Goal: Information Seeking & Learning: Learn about a topic

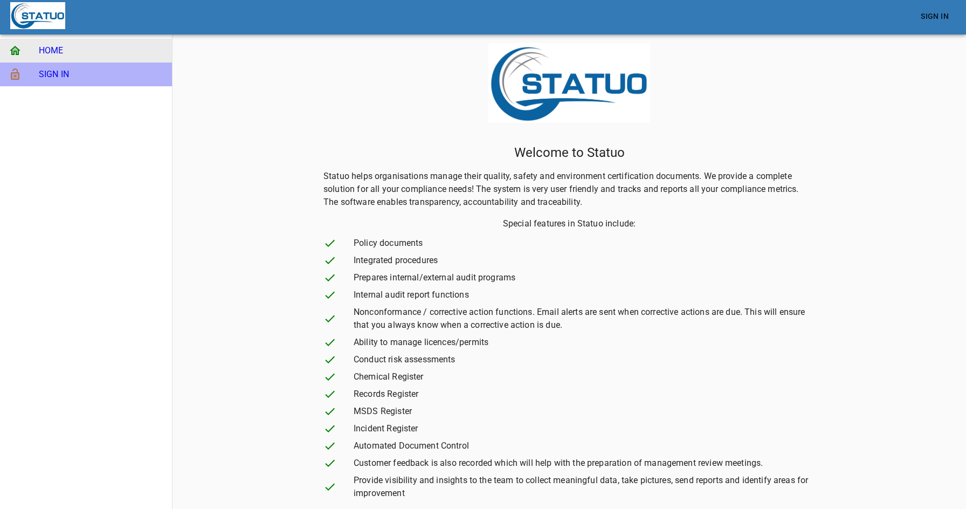
click at [66, 71] on span "SIGN IN" at bounding box center [101, 74] width 125 height 13
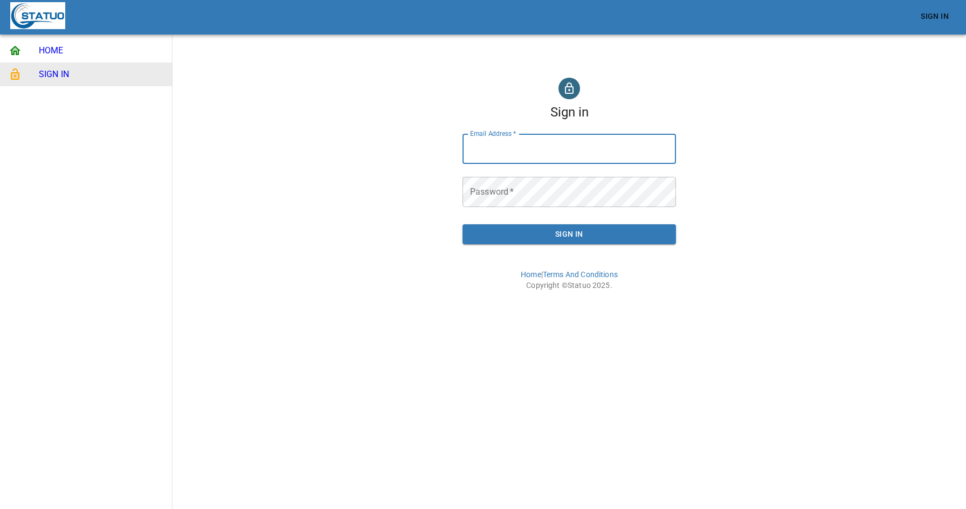
click at [552, 147] on input "Email Address   *" at bounding box center [568, 149] width 213 height 30
click at [501, 151] on input "Email Address   *" at bounding box center [568, 149] width 213 height 30
click at [556, 151] on input "Email Address   *" at bounding box center [568, 149] width 213 height 30
type input "admin@statuo.com.au"
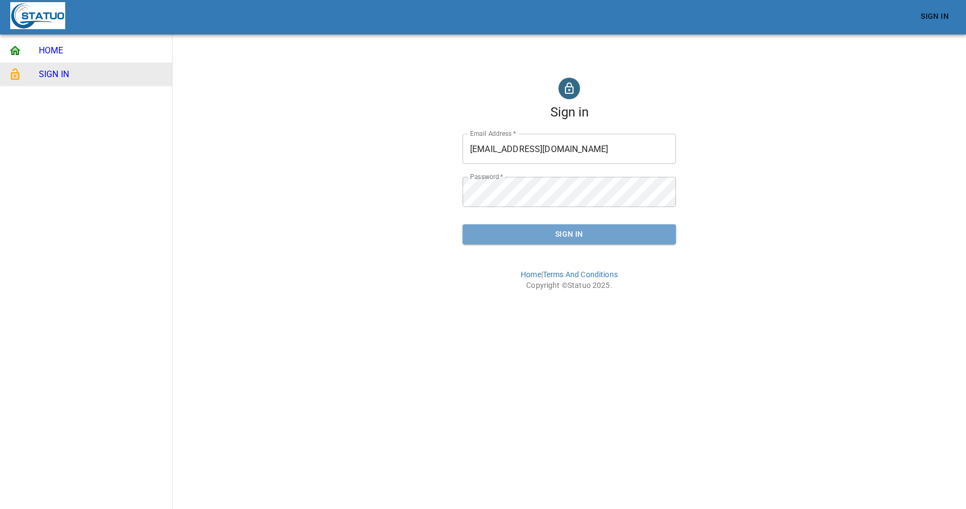
click at [566, 237] on span "Sign In" at bounding box center [569, 233] width 196 height 13
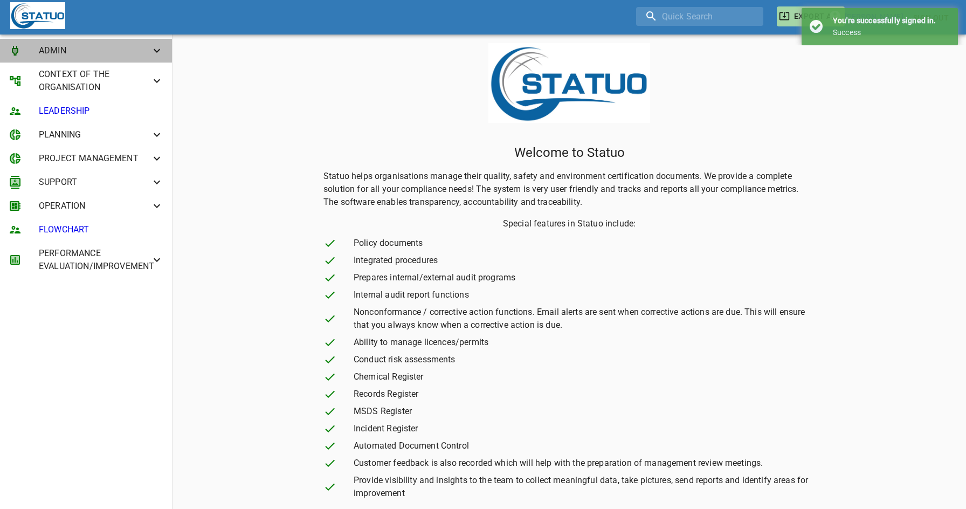
click at [114, 53] on span "ADMIN" at bounding box center [95, 50] width 112 height 13
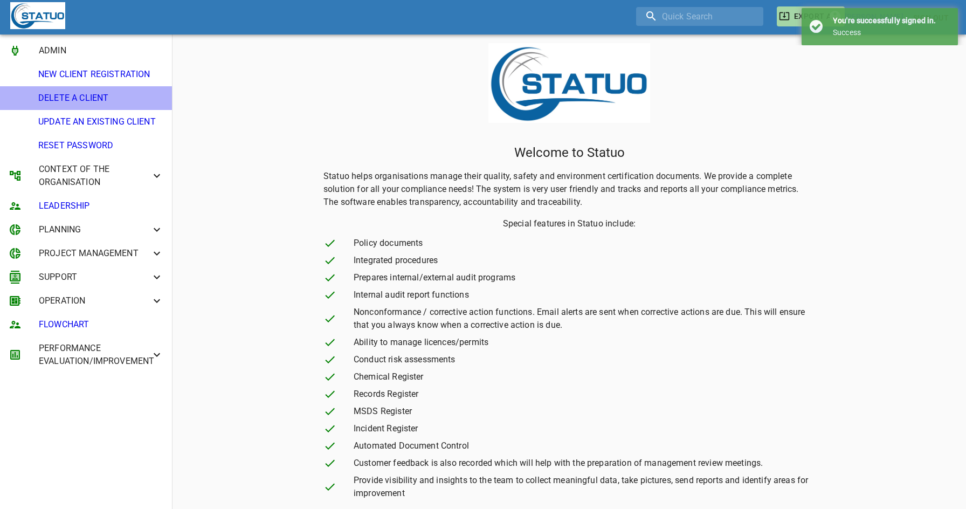
click at [104, 87] on li "DELETE A CLIENT" at bounding box center [86, 98] width 172 height 24
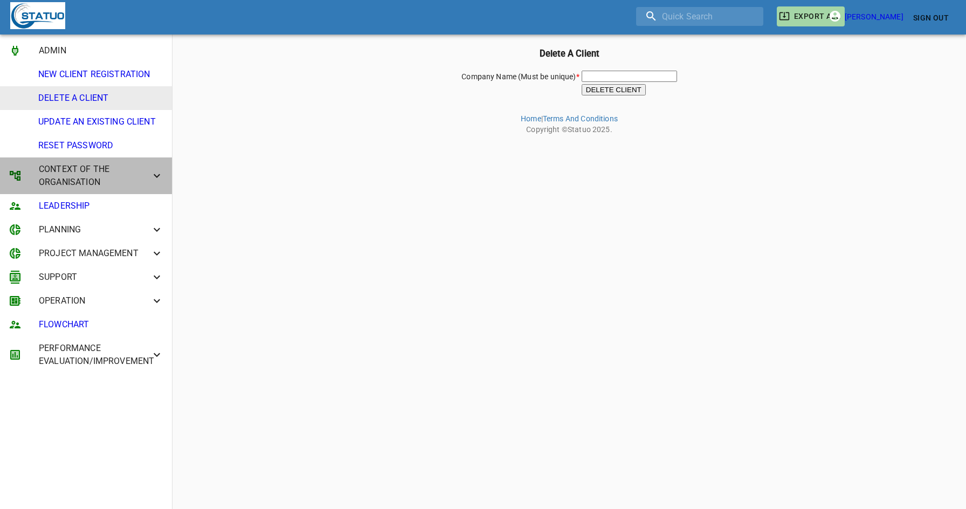
click at [90, 178] on span "CONTEXT OF THE ORGANISATION" at bounding box center [95, 176] width 112 height 26
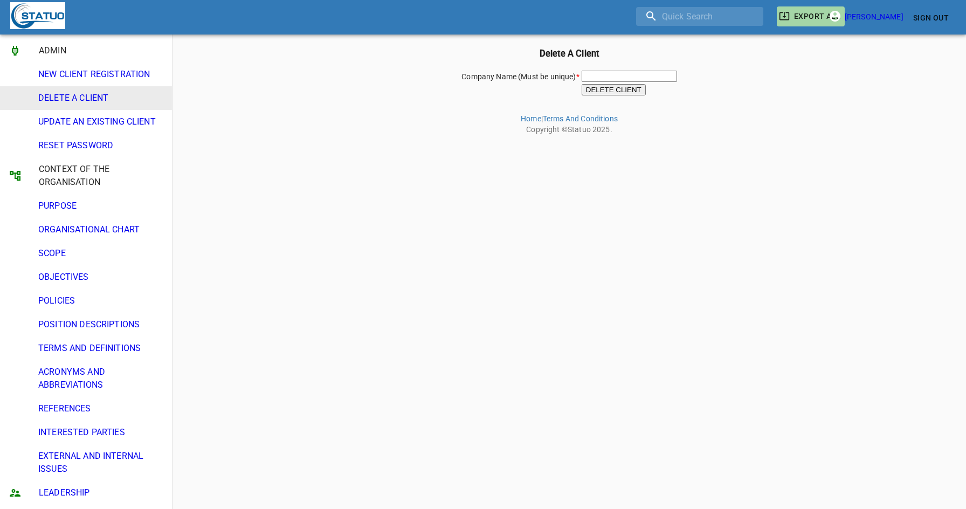
click at [93, 208] on span "PURPOSE" at bounding box center [100, 205] width 125 height 13
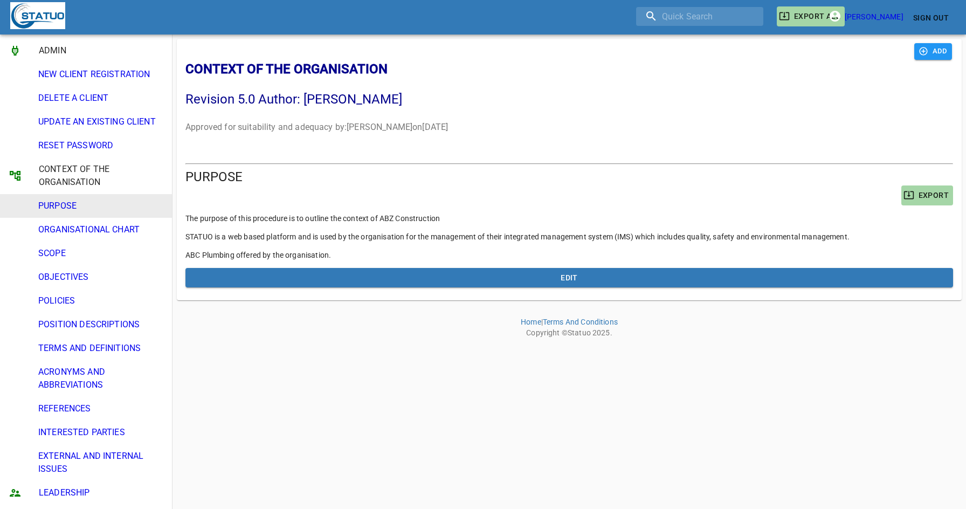
click at [110, 237] on li "ORGANISATIONAL CHART" at bounding box center [86, 230] width 172 height 24
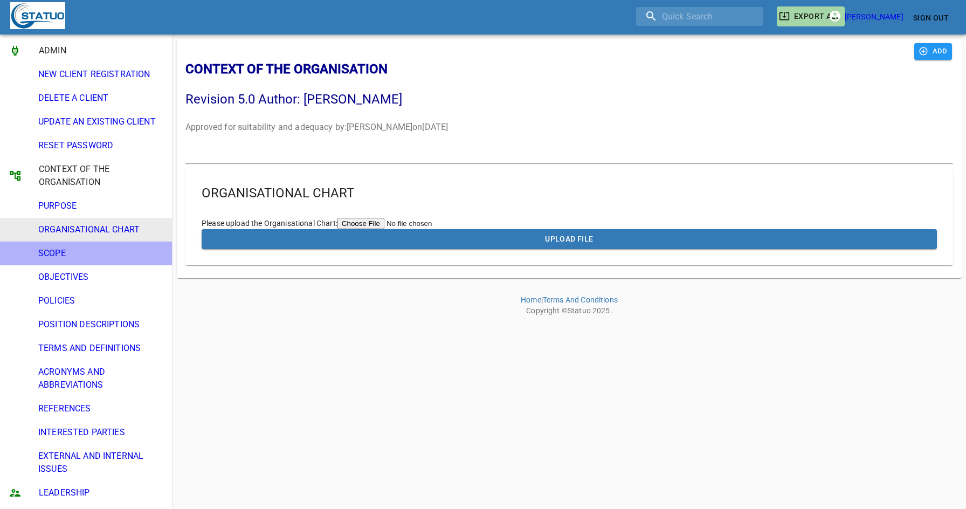
click at [103, 252] on span "SCOPE" at bounding box center [100, 253] width 125 height 13
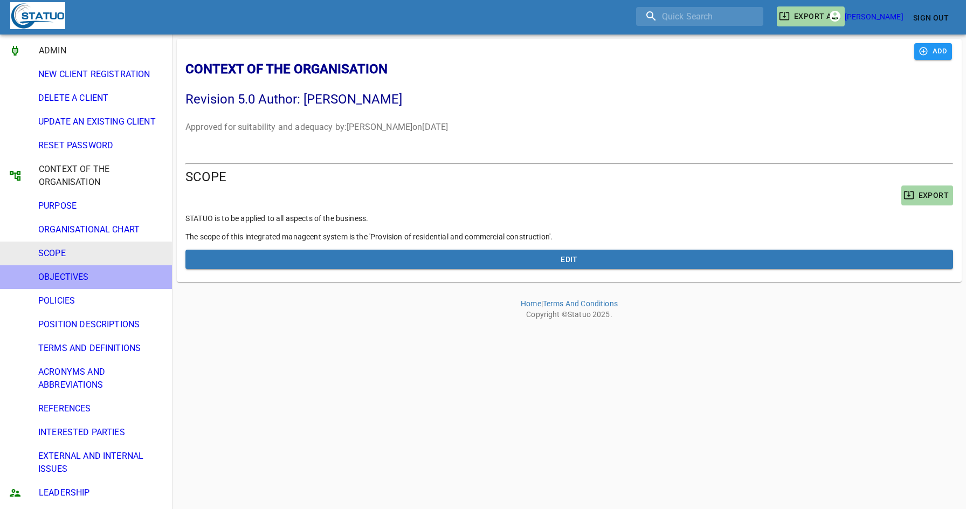
click at [99, 273] on span "OBJECTIVES" at bounding box center [100, 277] width 125 height 13
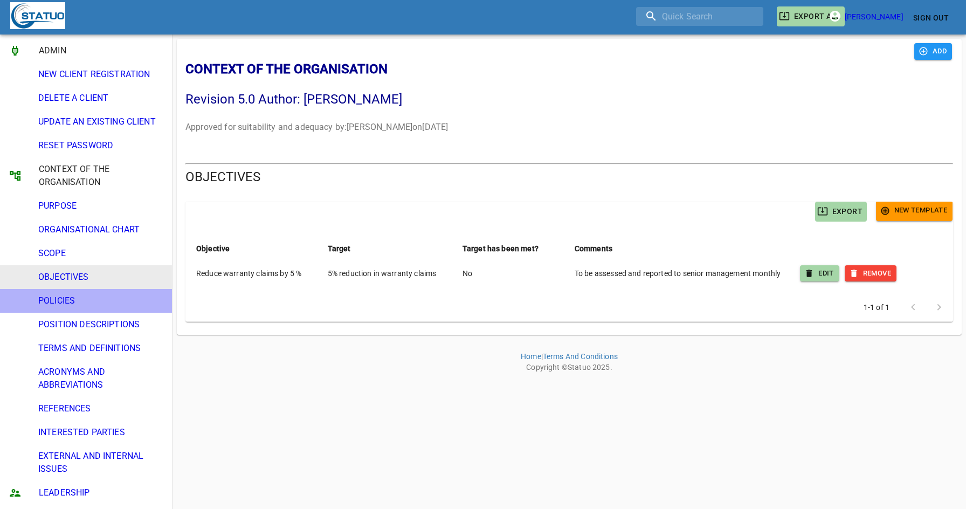
click at [98, 300] on span "POLICIES" at bounding box center [100, 300] width 125 height 13
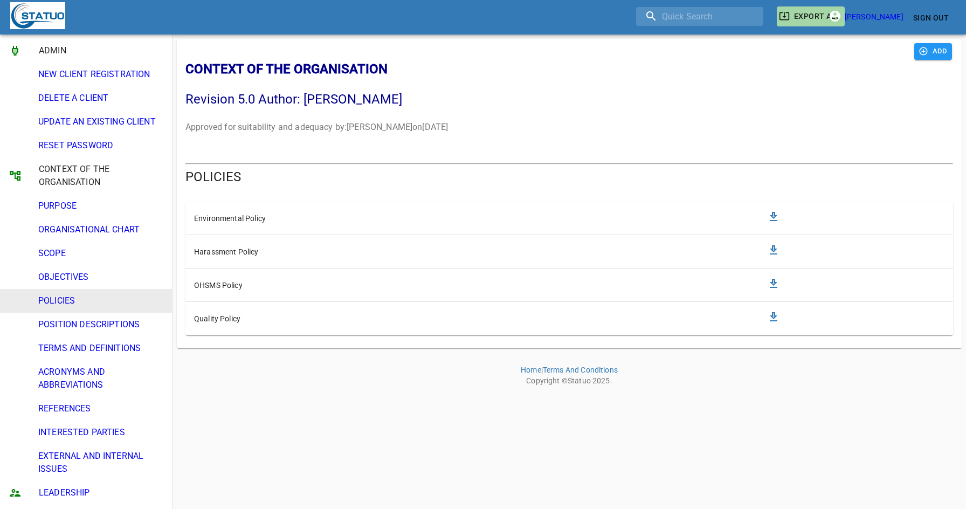
click at [104, 335] on li "POSITION DESCRIPTIONS" at bounding box center [86, 325] width 172 height 24
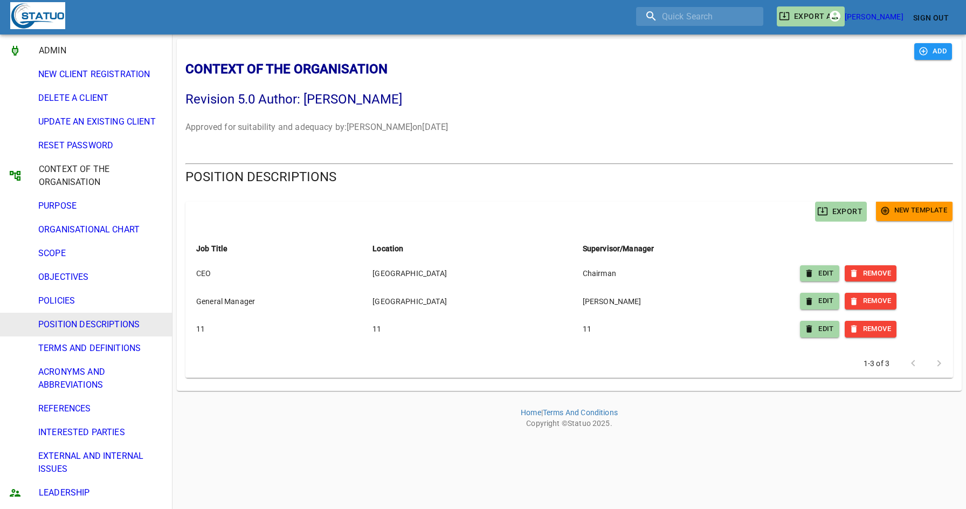
click at [103, 358] on li "TERMS AND DEFINITIONS" at bounding box center [86, 348] width 172 height 24
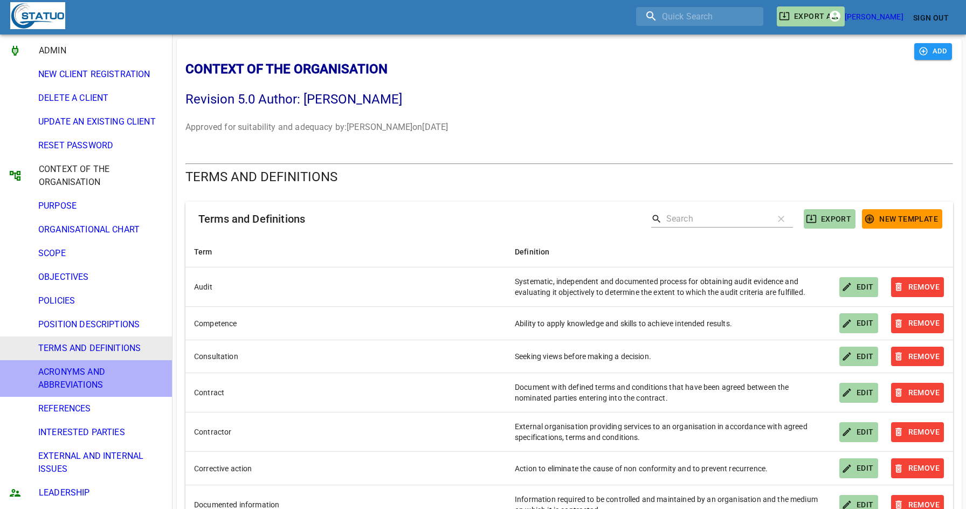
click at [101, 393] on li "ACRONYMS AND ABBREVIATIONS" at bounding box center [86, 378] width 172 height 37
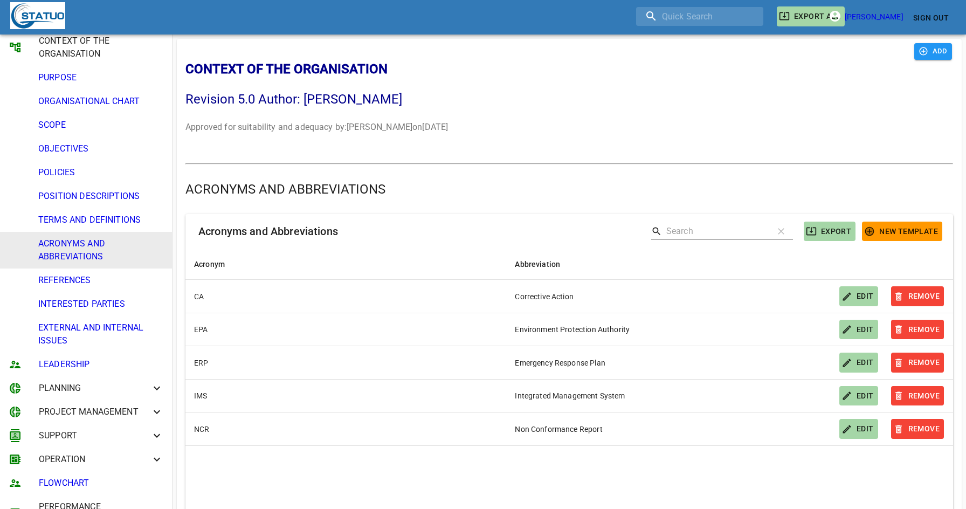
scroll to position [155, 0]
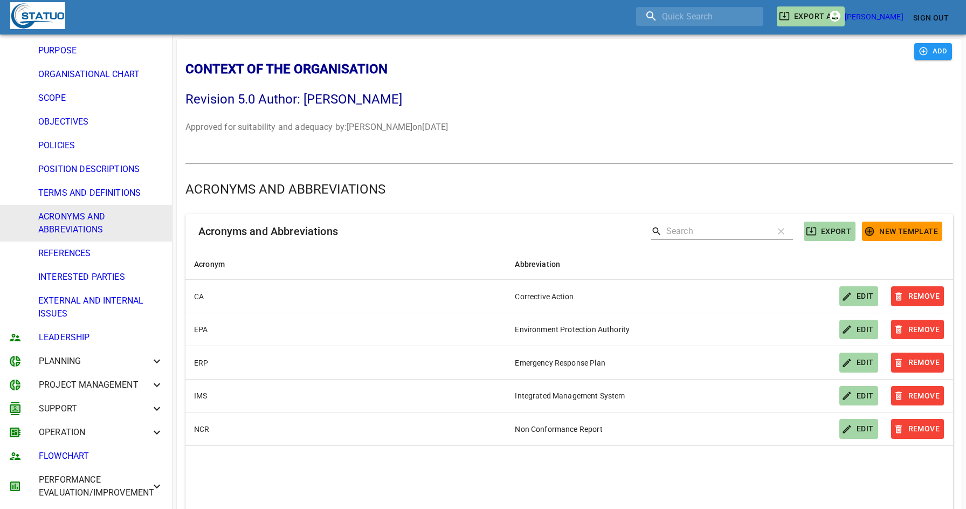
click at [99, 374] on li "PROJECT MANAGEMENT" at bounding box center [86, 385] width 172 height 24
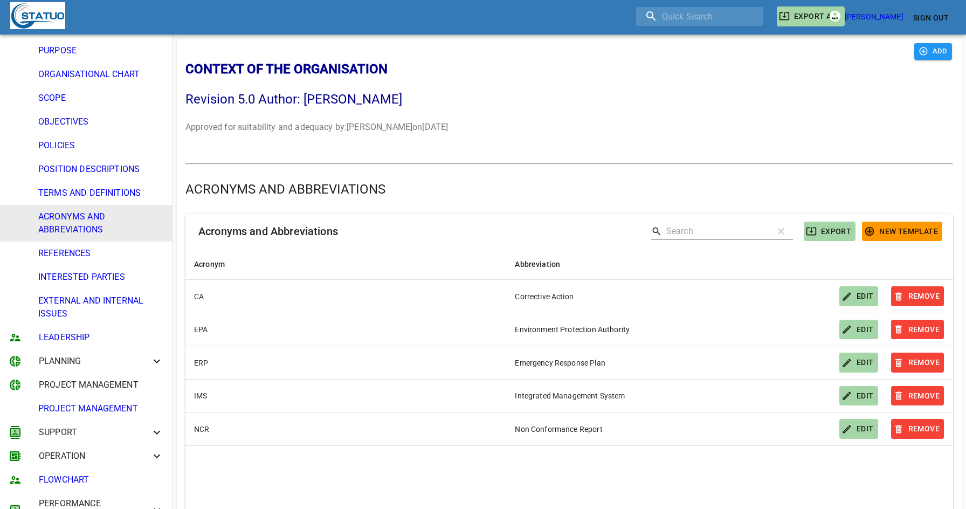
click at [96, 405] on span "PROJECT MANAGEMENT" at bounding box center [100, 408] width 125 height 13
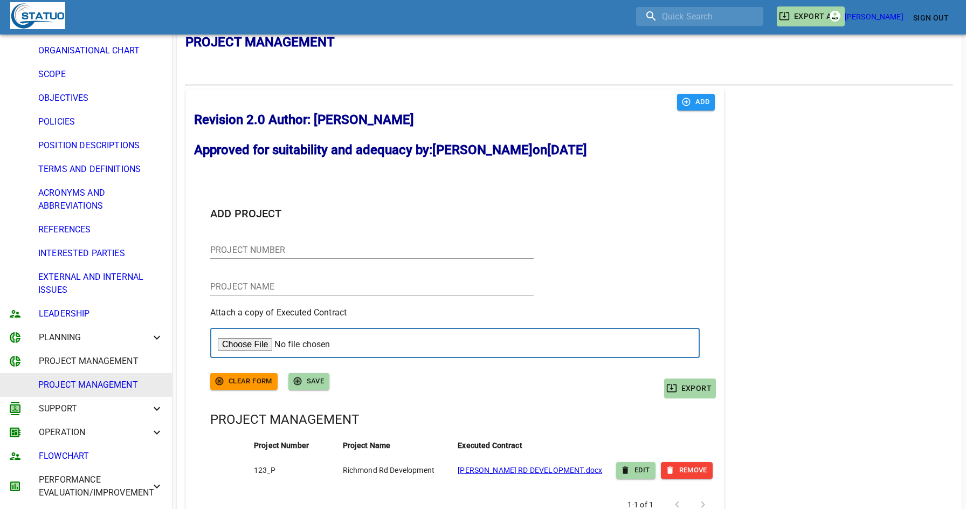
scroll to position [105, 0]
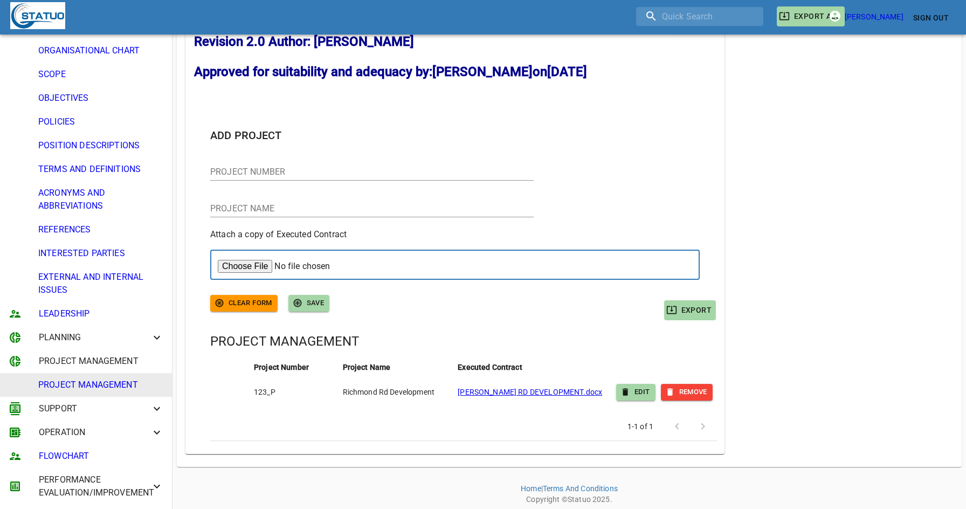
click at [101, 409] on span "SUPPORT" at bounding box center [95, 408] width 112 height 13
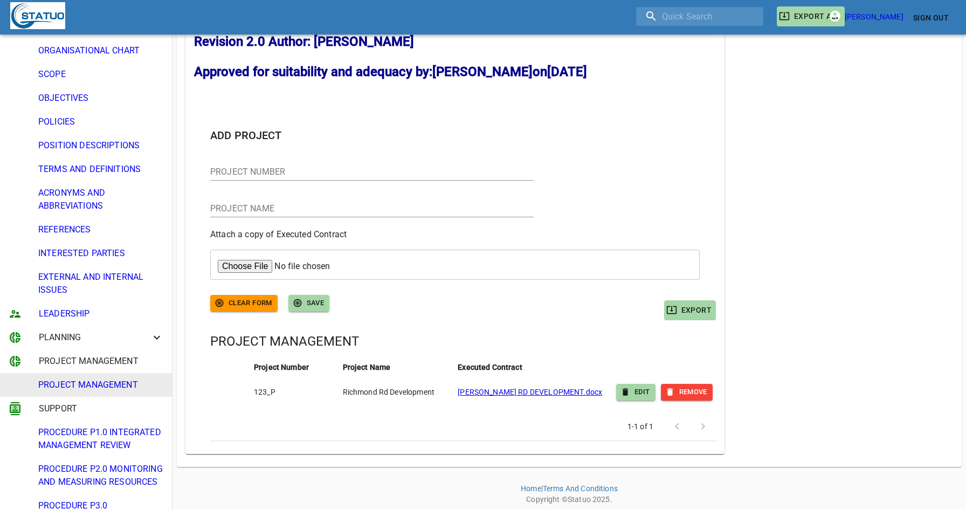
click at [99, 440] on span "PROCEDURE P1.0 INTEGRATED MANAGEMENT REVIEW" at bounding box center [100, 439] width 125 height 26
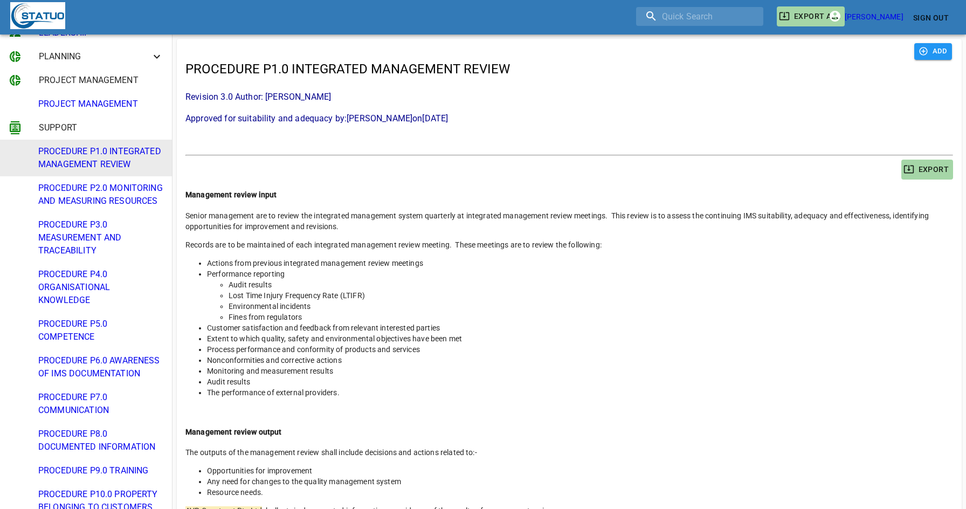
scroll to position [473, 0]
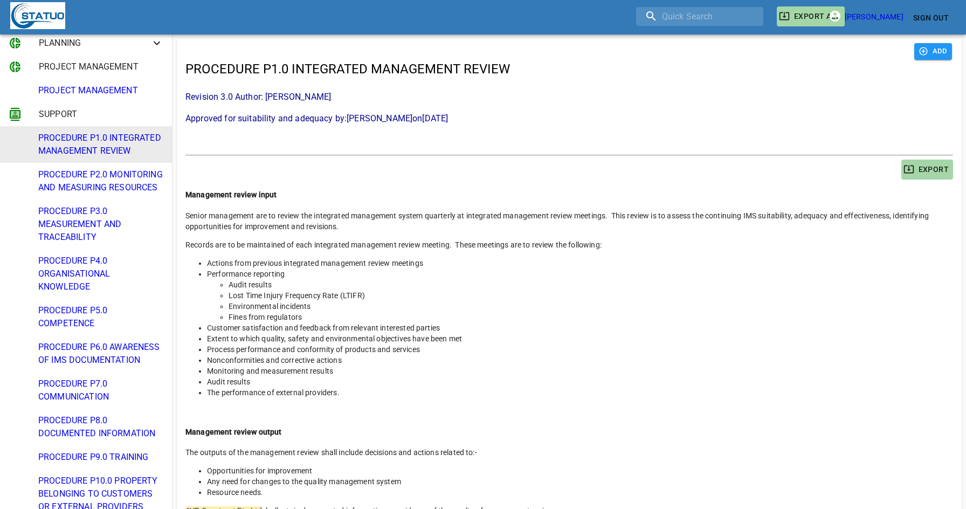
click at [95, 369] on li "PROCEDURE P6.0 AWARENESS OF IMS DOCUMENTATION" at bounding box center [86, 353] width 172 height 37
